Goal: Task Accomplishment & Management: Manage account settings

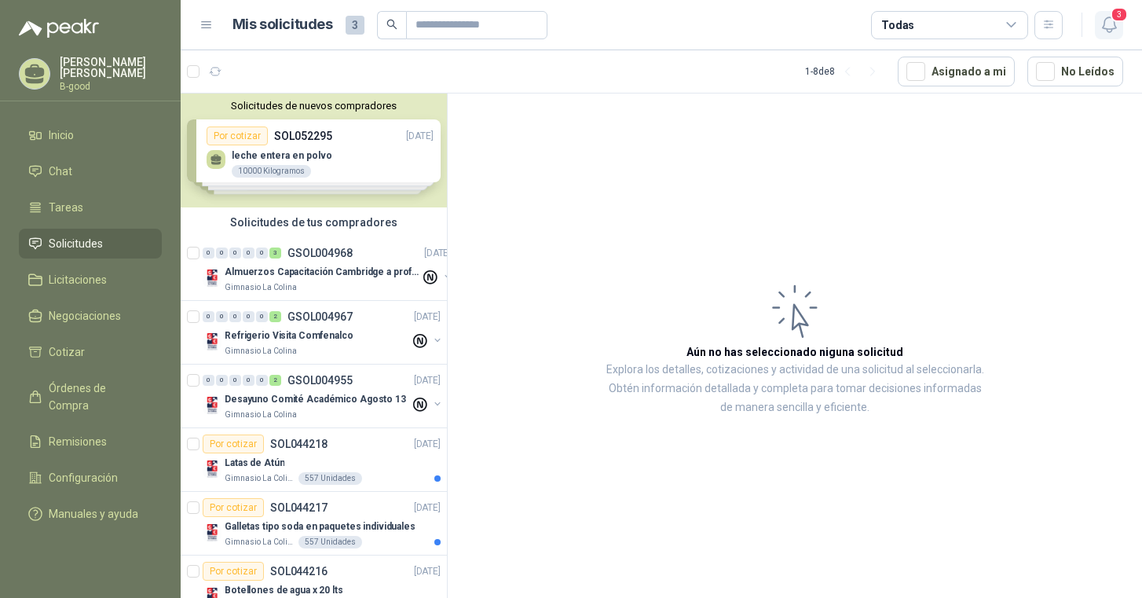
click at [1109, 25] on icon "button" at bounding box center [1109, 25] width 20 height 20
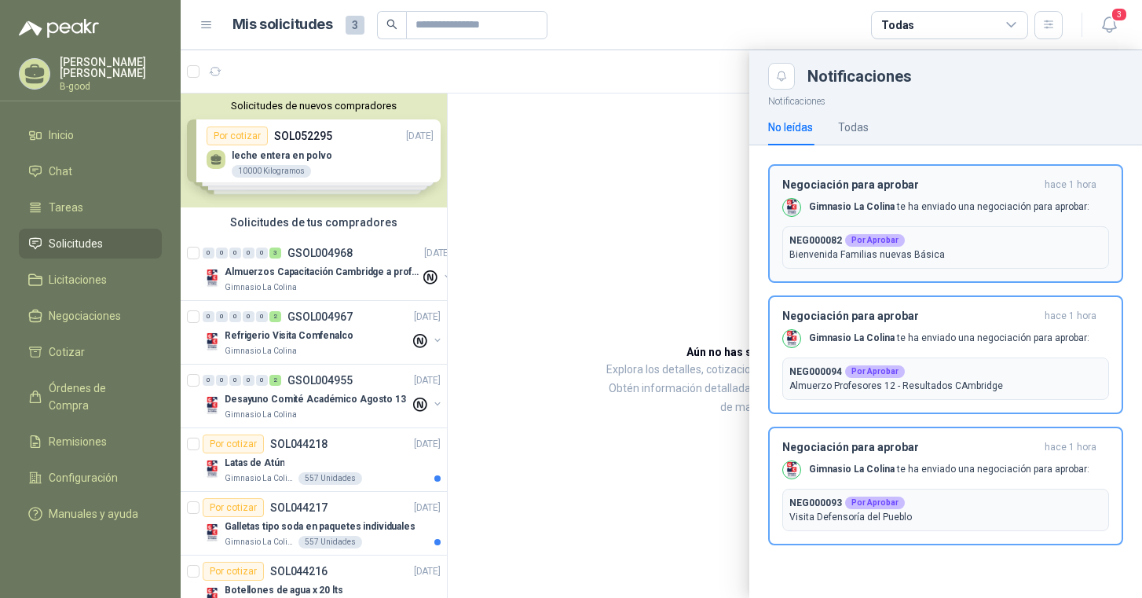
click at [854, 192] on div "Negociación para aprobar hace 1 hora Gimnasio La Colina te ha enviado una negoc…" at bounding box center [945, 223] width 327 height 90
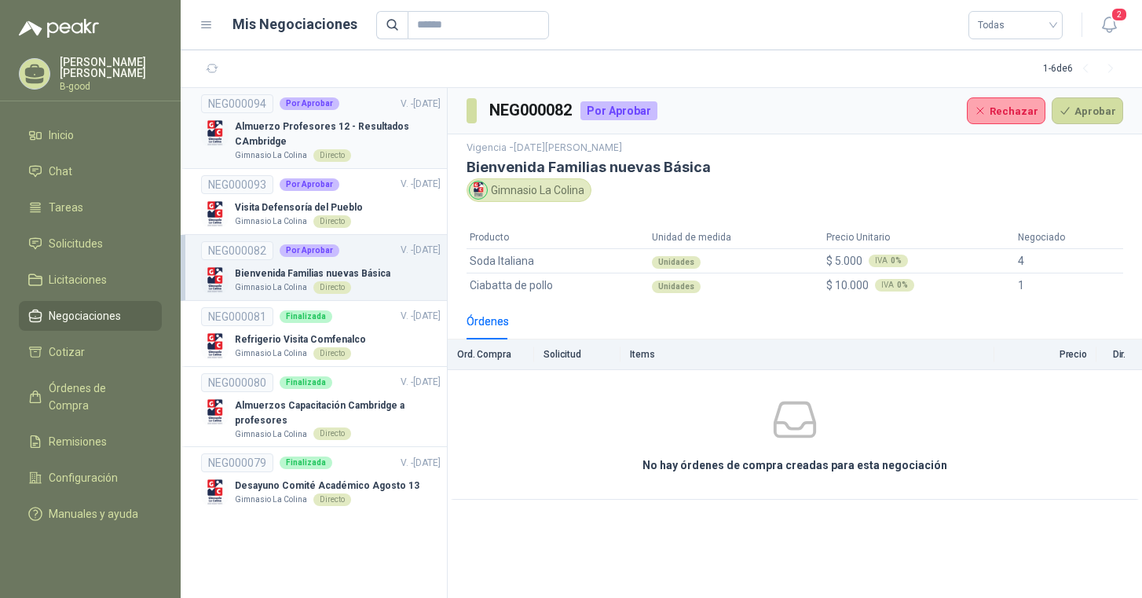
click at [279, 126] on p "Almuerzo Profesores 12 - Resultados CAmbridge" at bounding box center [338, 134] width 206 height 30
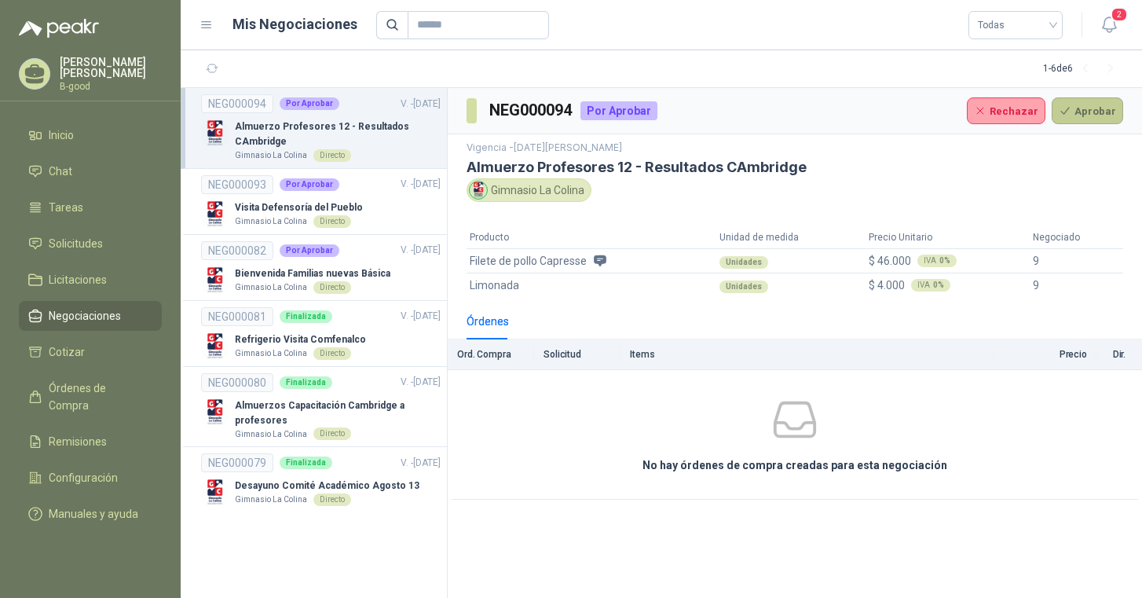
click at [1094, 106] on button "Aprobar" at bounding box center [1086, 110] width 71 height 27
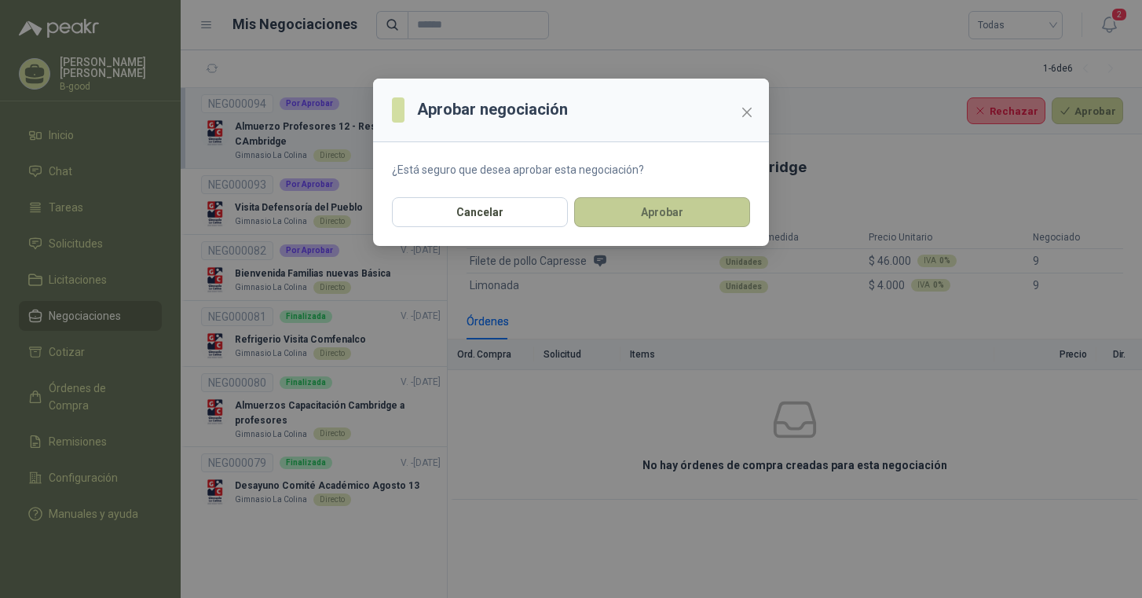
click at [689, 213] on button "Aprobar" at bounding box center [662, 212] width 176 height 30
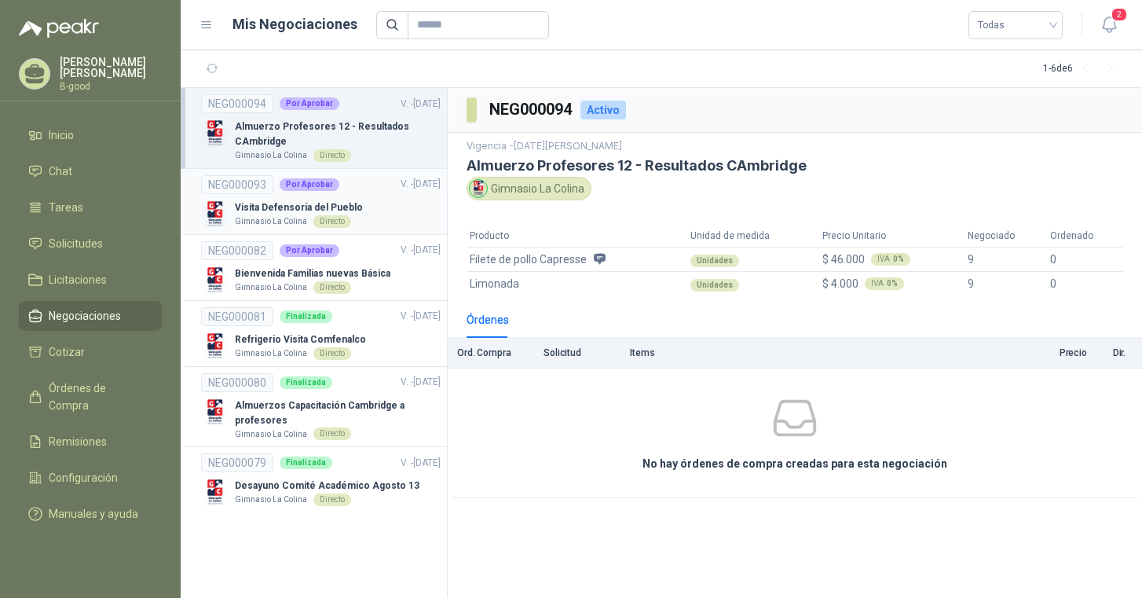
click at [270, 210] on p "Visita Defensoría del Pueblo" at bounding box center [299, 207] width 128 height 15
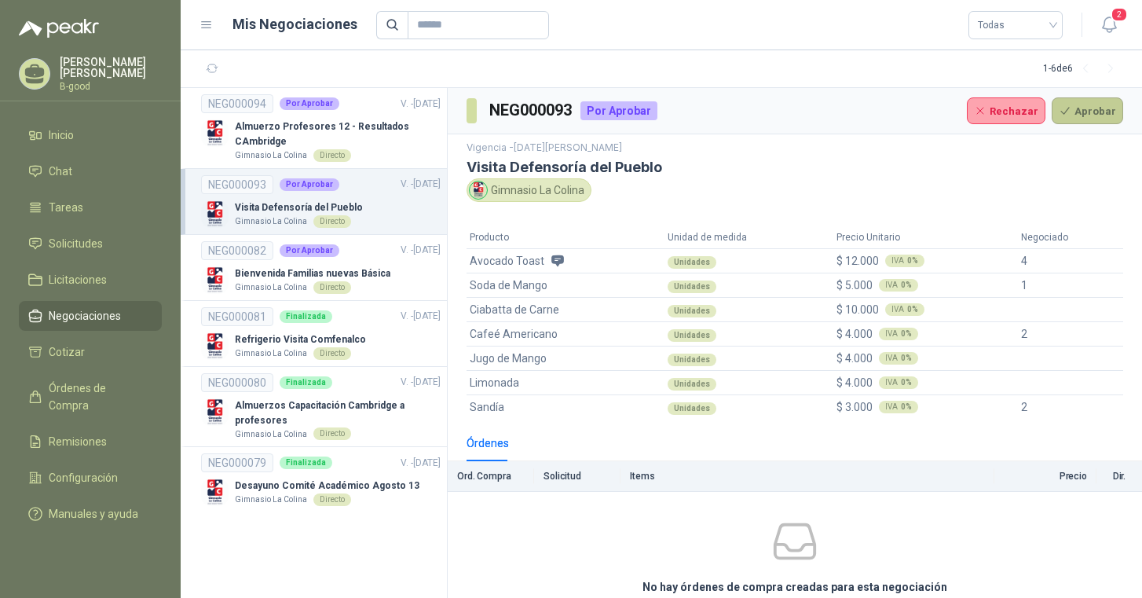
click at [1072, 110] on button "Aprobar" at bounding box center [1086, 110] width 71 height 27
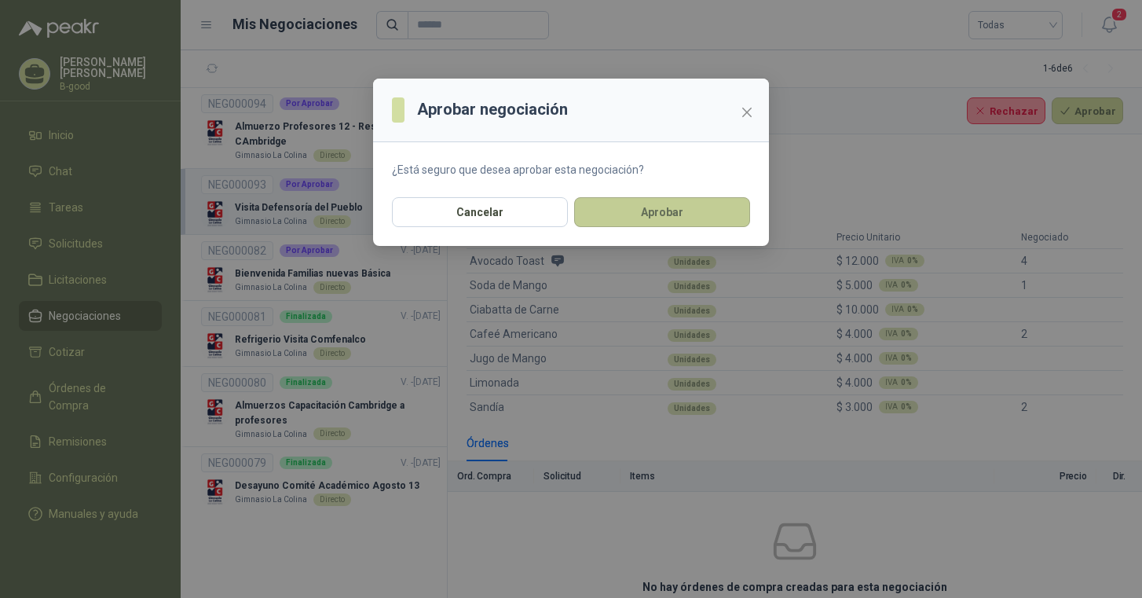
click at [680, 211] on button "Aprobar" at bounding box center [662, 212] width 176 height 30
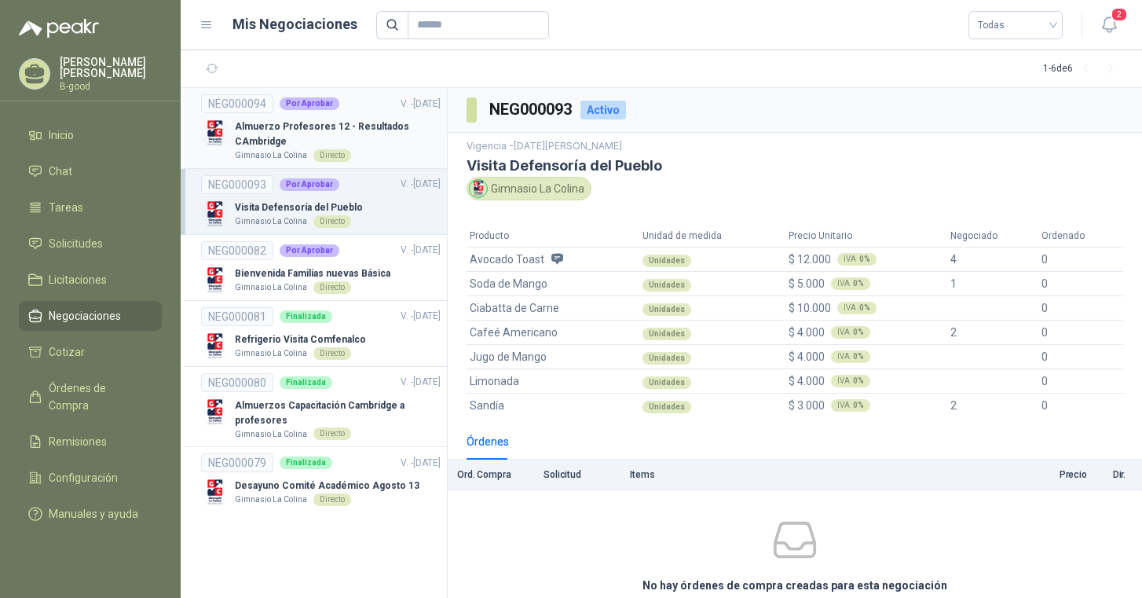
click at [361, 133] on p "Almuerzo Profesores 12 - Resultados CAmbridge" at bounding box center [338, 134] width 206 height 30
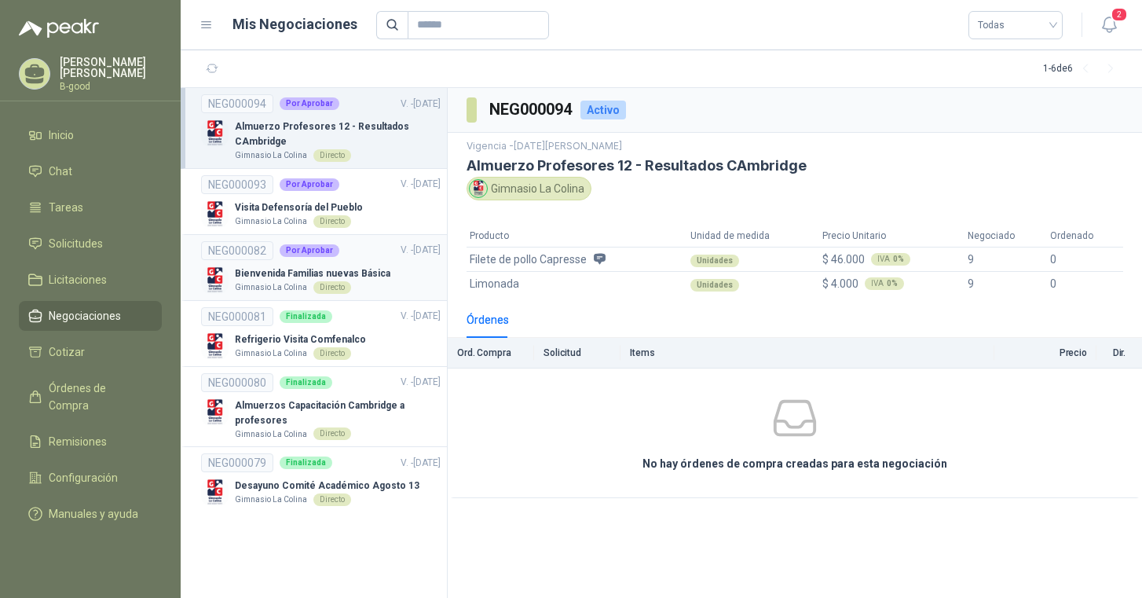
click at [293, 269] on p "Bienvenida Familias nuevas Básica" at bounding box center [312, 273] width 155 height 15
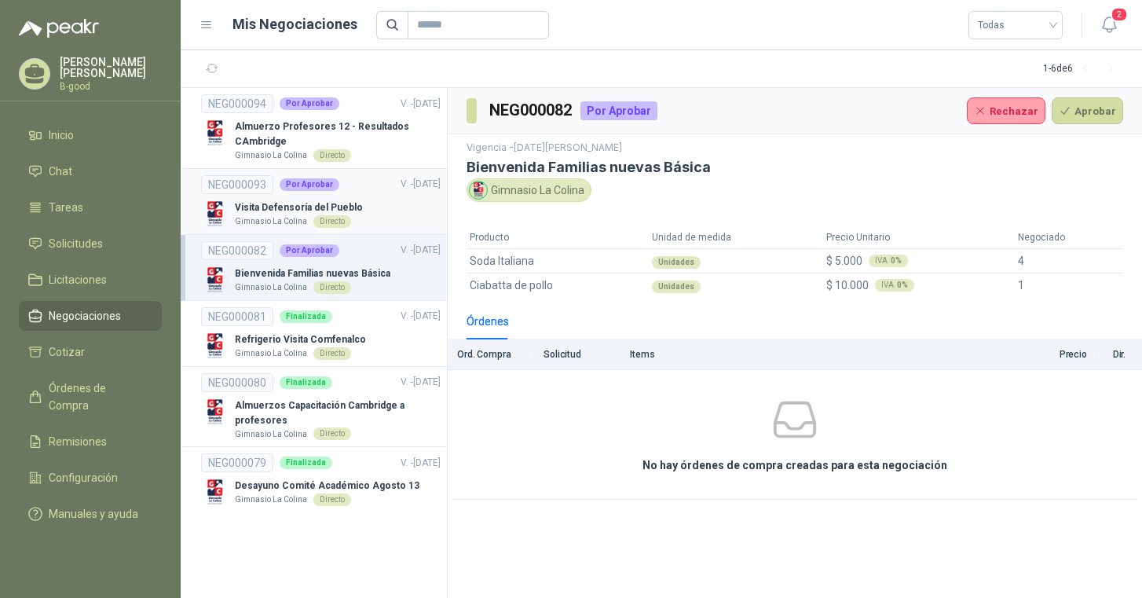
click at [268, 218] on p "Gimnasio La Colina" at bounding box center [271, 221] width 72 height 13
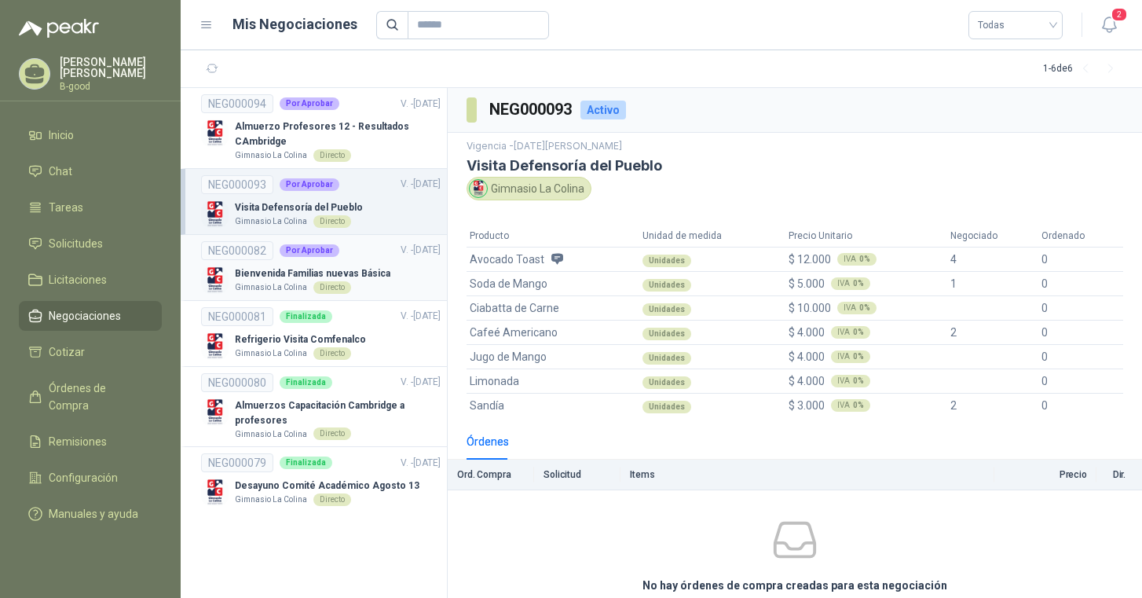
click at [264, 262] on link "NEG000082 Por Aprobar V. - [DATE] Bienvenida Familias nuevas Básica Gimnasio La…" at bounding box center [320, 267] width 239 height 53
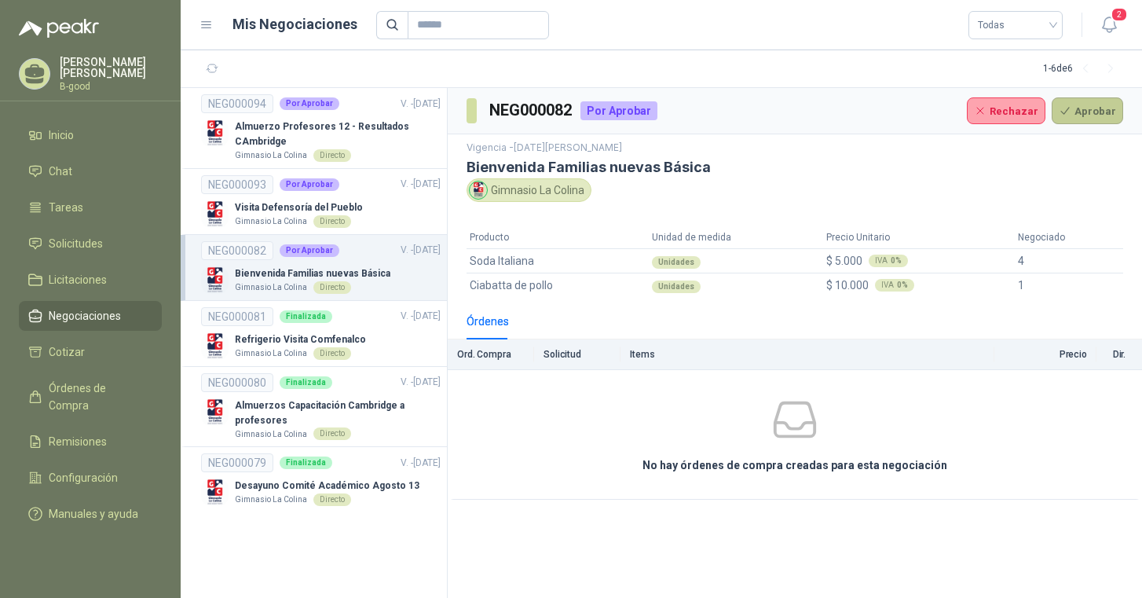
click at [1093, 109] on button "Aprobar" at bounding box center [1086, 110] width 71 height 27
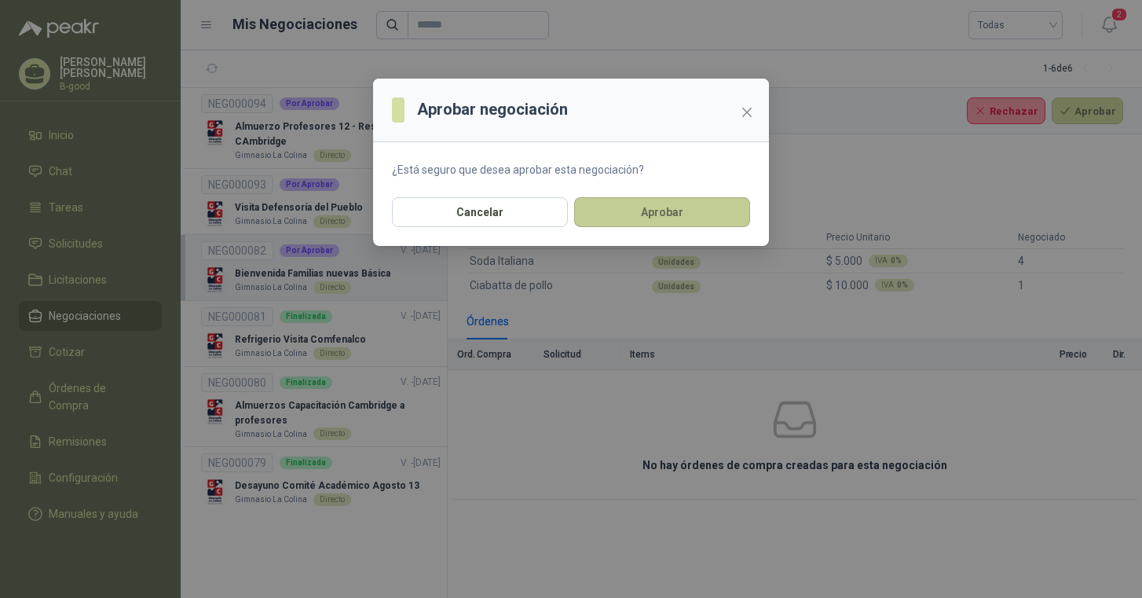
click at [675, 210] on button "Aprobar" at bounding box center [662, 212] width 176 height 30
